Goal: Transaction & Acquisition: Purchase product/service

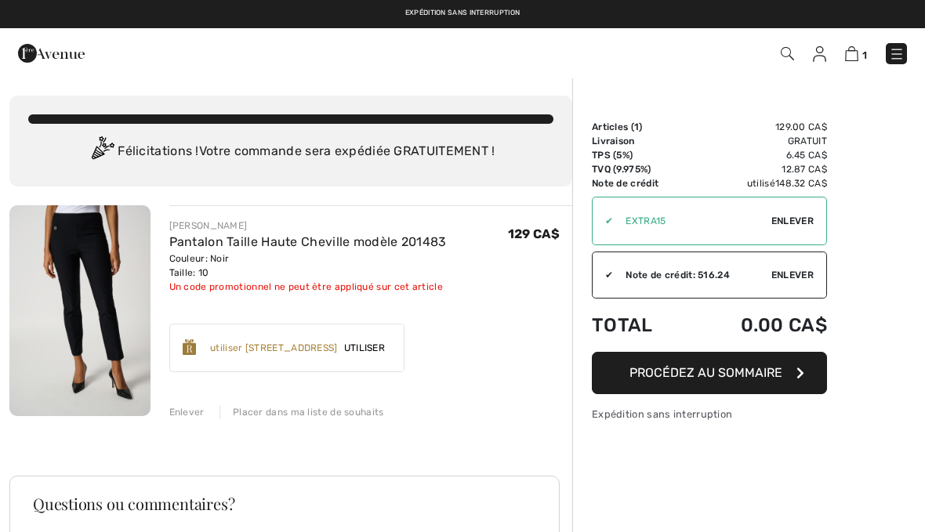
click at [193, 412] on div "Enlever" at bounding box center [186, 412] width 35 height 14
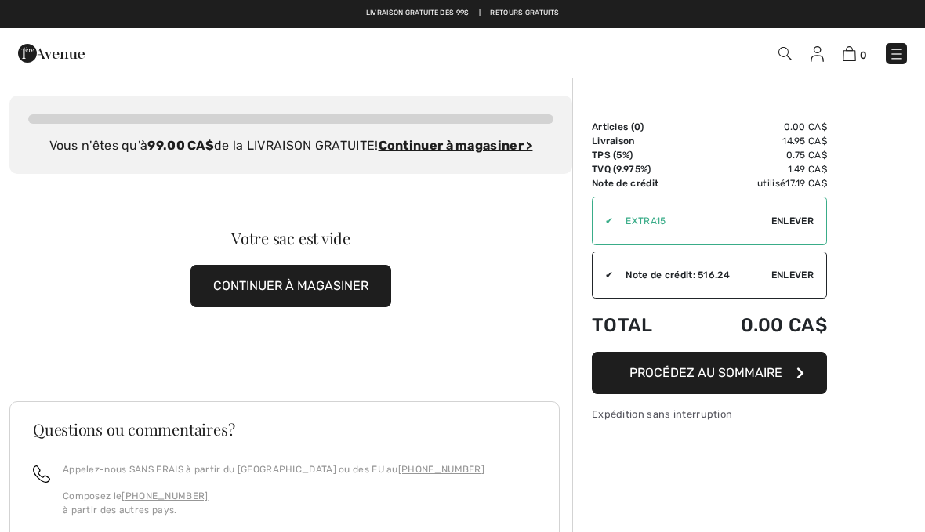
click at [909, 40] on div "0 Commander" at bounding box center [652, 54] width 532 height 32
click at [887, 62] on link at bounding box center [896, 53] width 21 height 21
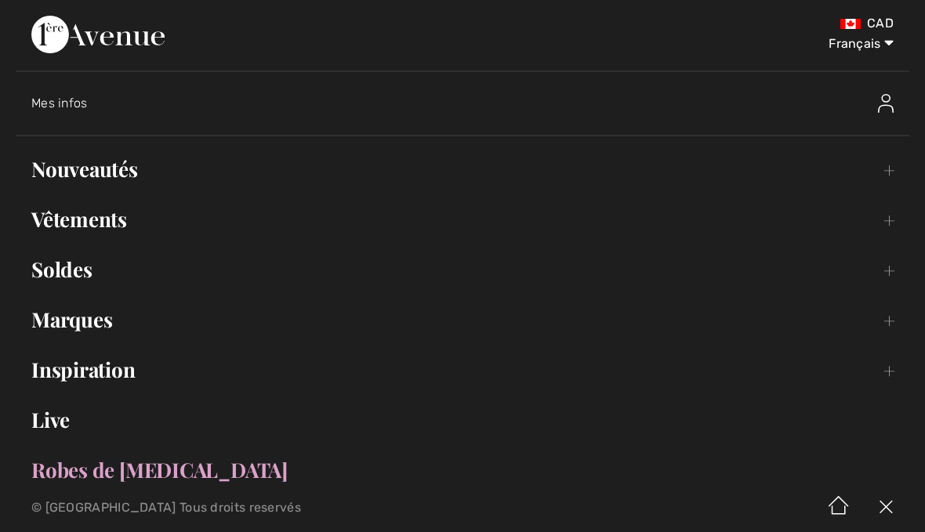
click at [131, 153] on link "Nouveautés Toggle submenu" at bounding box center [463, 169] width 894 height 34
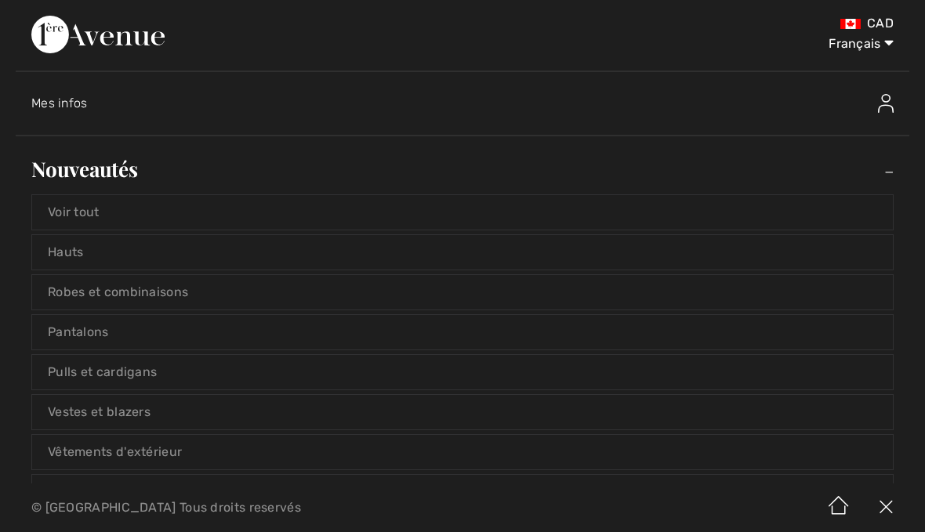
click at [92, 219] on link "Voir tout" at bounding box center [462, 212] width 861 height 34
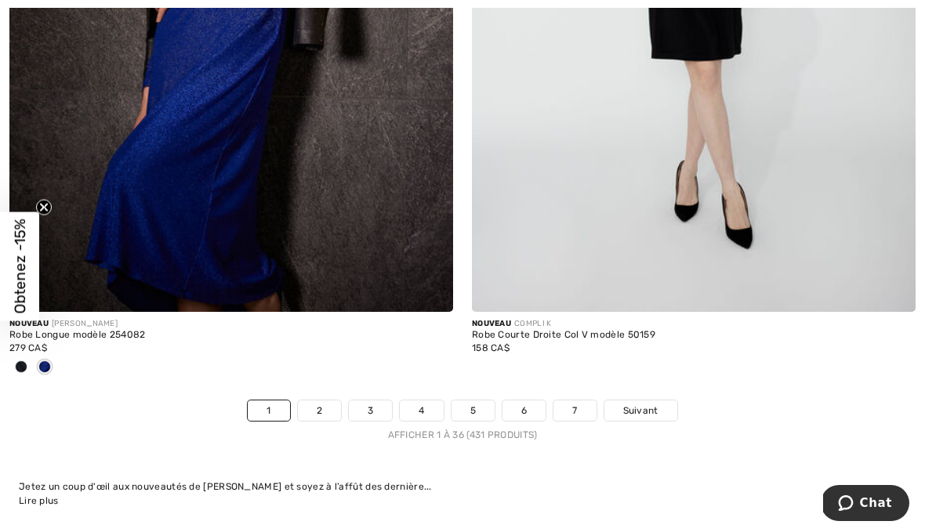
scroll to position [13684, 0]
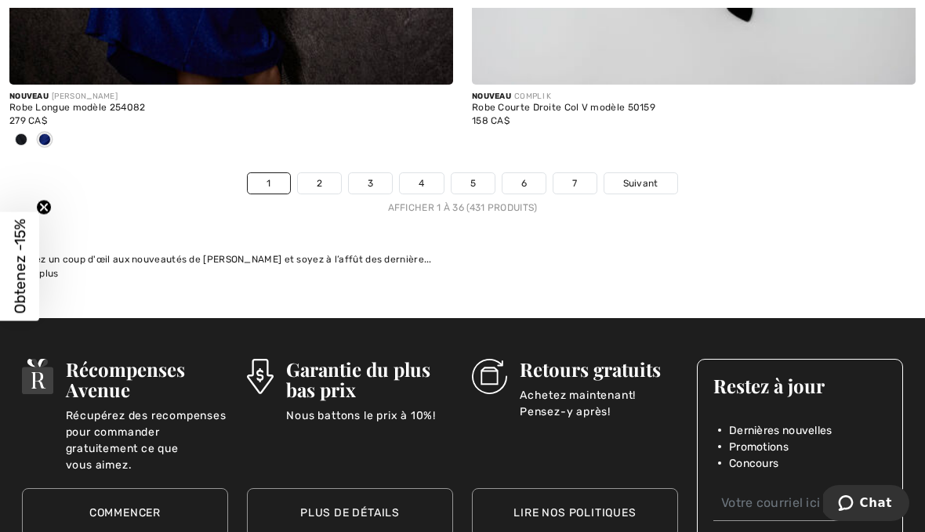
click at [327, 173] on link "2" at bounding box center [319, 183] width 43 height 20
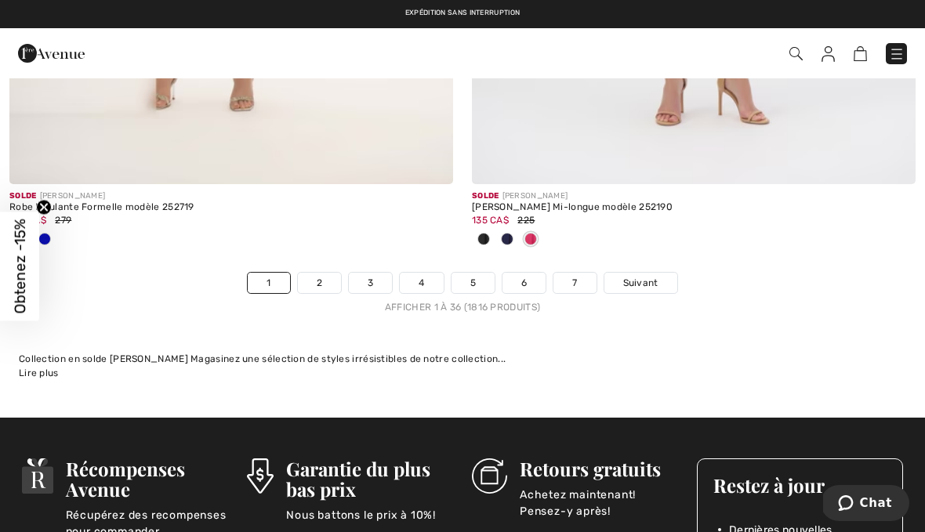
scroll to position [13577, 0]
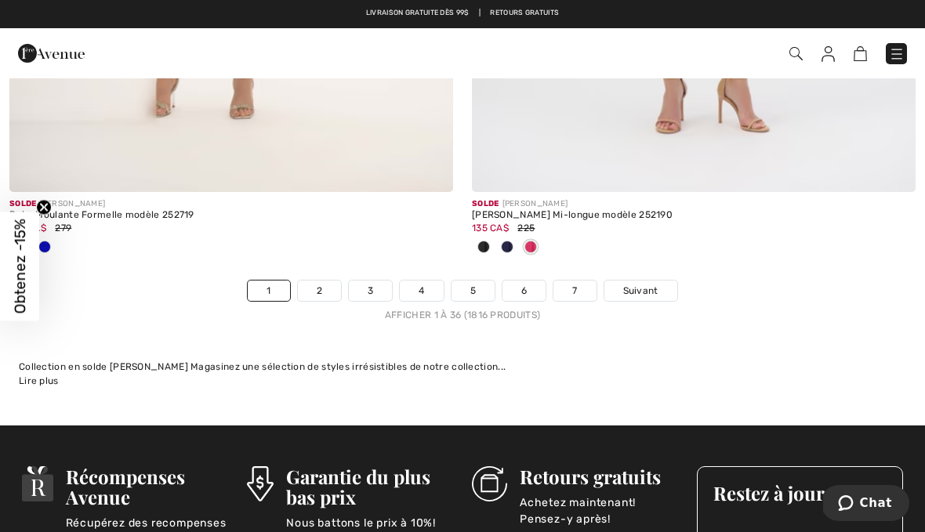
click at [339, 281] on link "2" at bounding box center [319, 291] width 43 height 20
click at [332, 281] on link "2" at bounding box center [319, 291] width 43 height 20
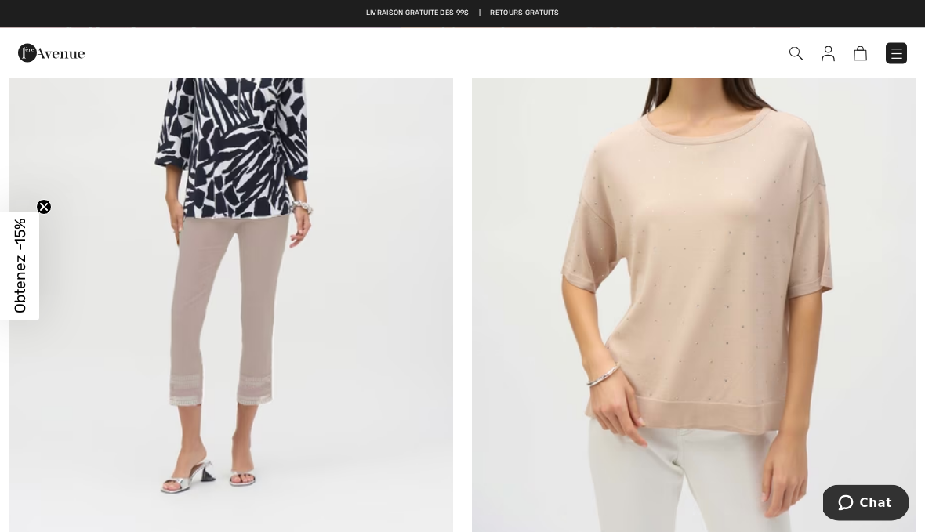
scroll to position [9753, 0]
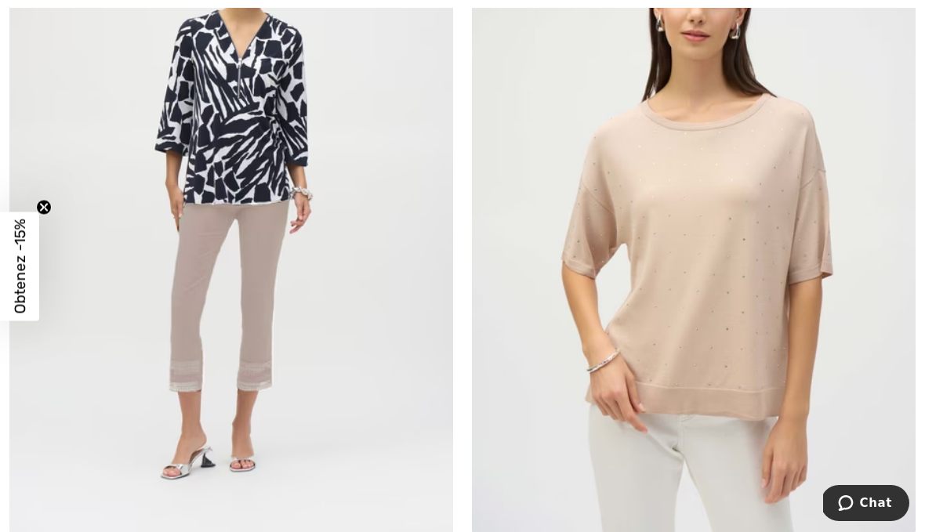
click at [879, 111] on img at bounding box center [694, 202] width 444 height 666
